Goal: Task Accomplishment & Management: Manage account settings

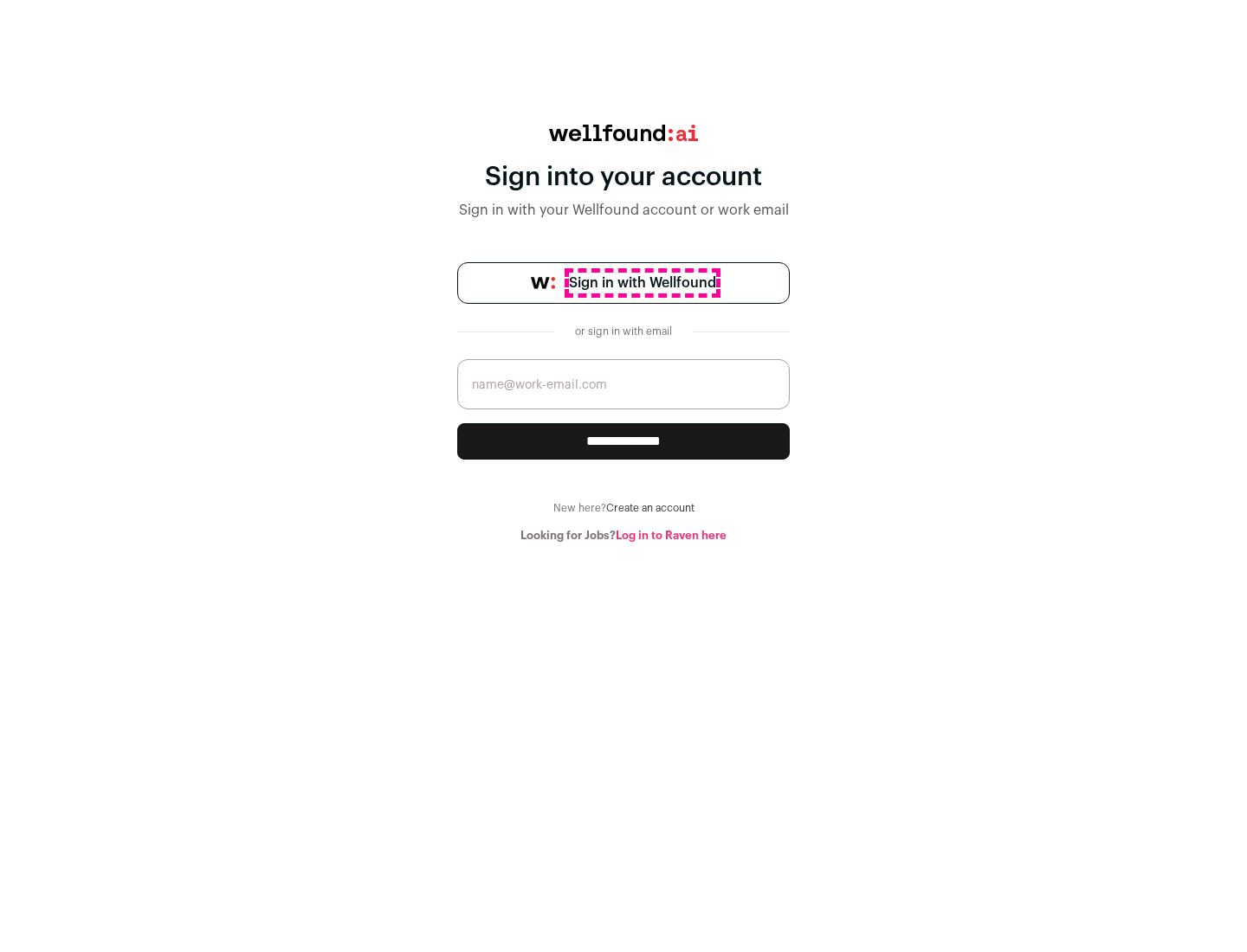
click at [642, 283] on span "Sign in with Wellfound" at bounding box center [642, 283] width 147 height 21
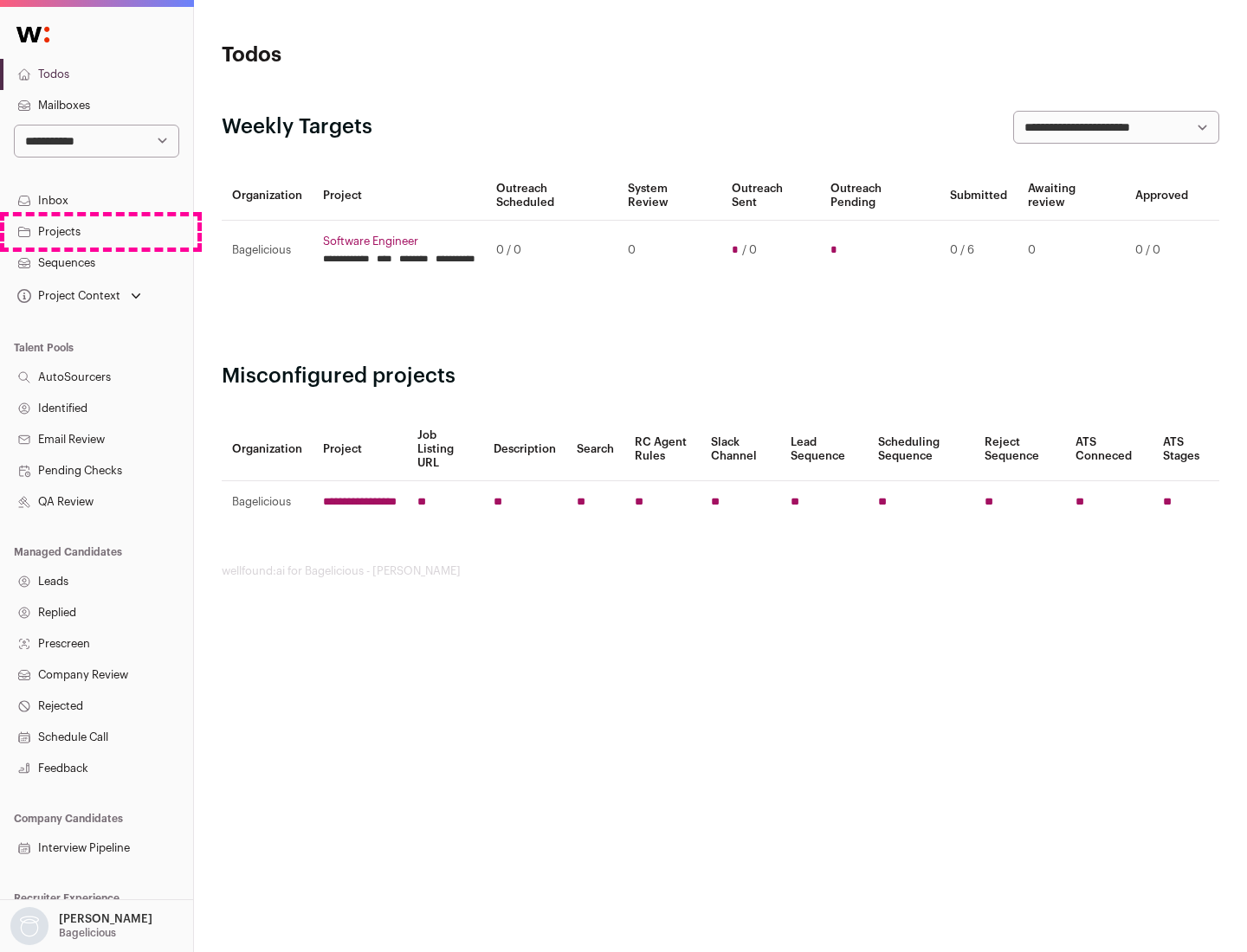
click at [96, 231] on link "Projects" at bounding box center [96, 232] width 193 height 31
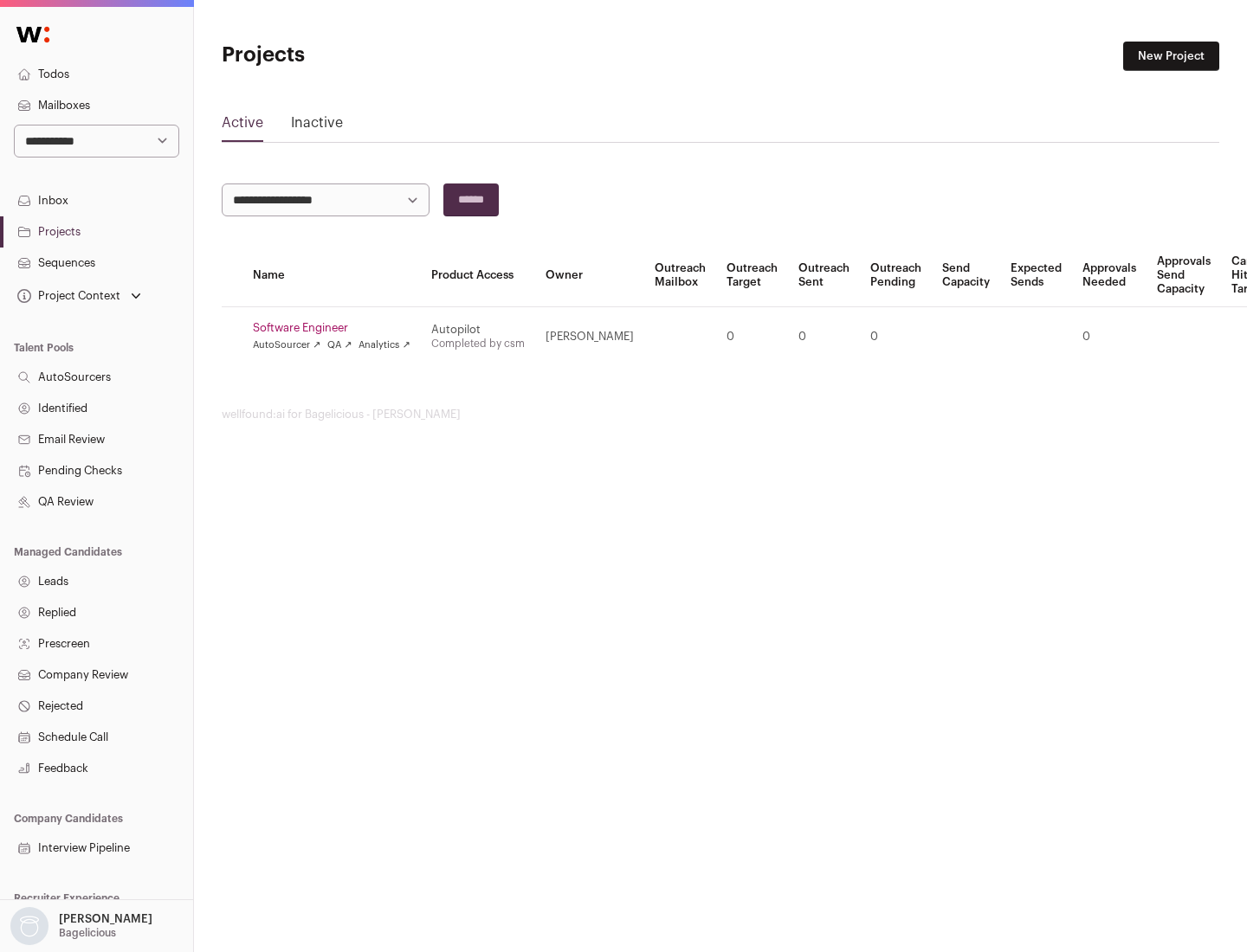
click at [337, 328] on link "Software Engineer" at bounding box center [331, 328] width 158 height 14
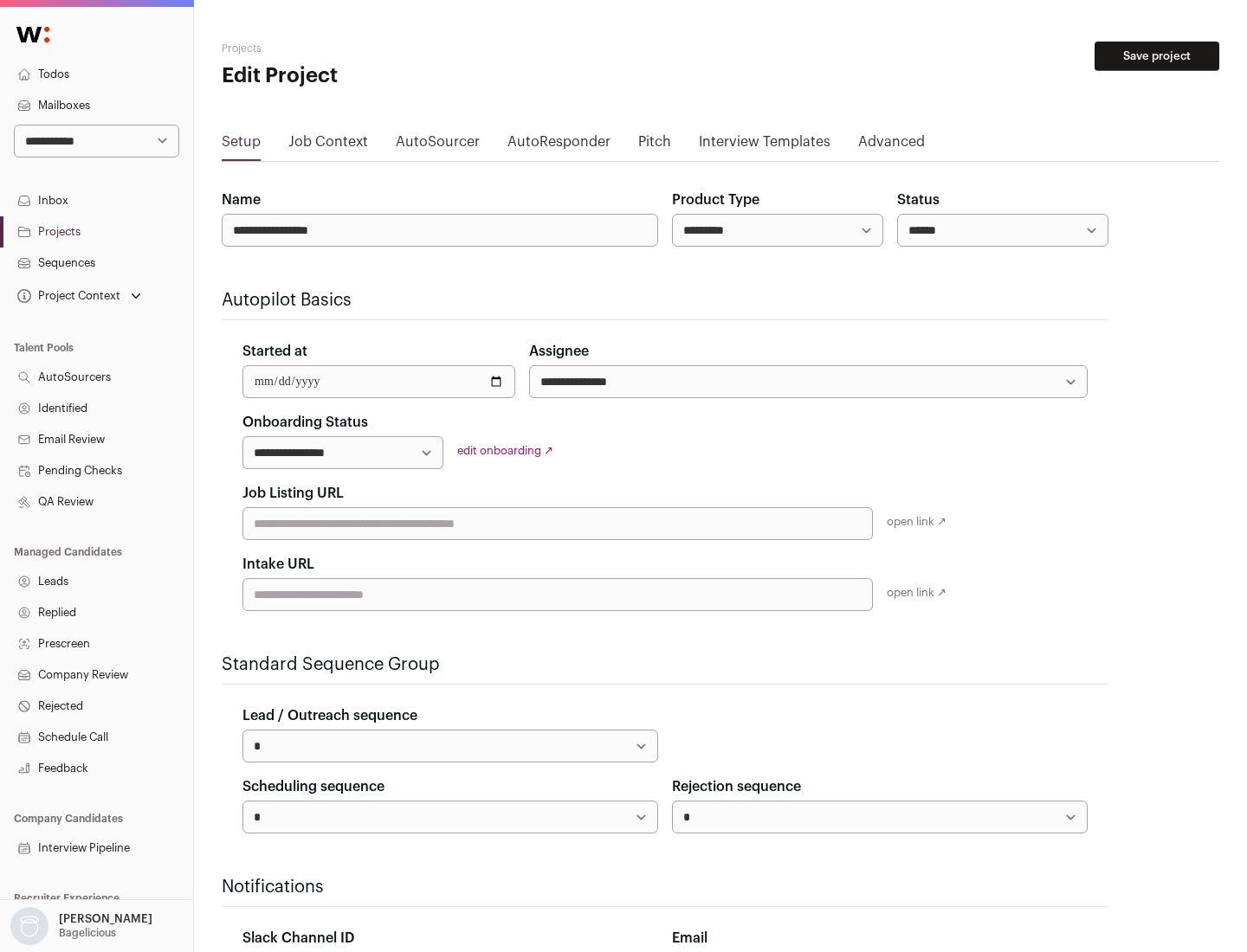
click at [1157, 56] on button "Save project" at bounding box center [1157, 56] width 125 height 29
